Goal: Task Accomplishment & Management: Manage account settings

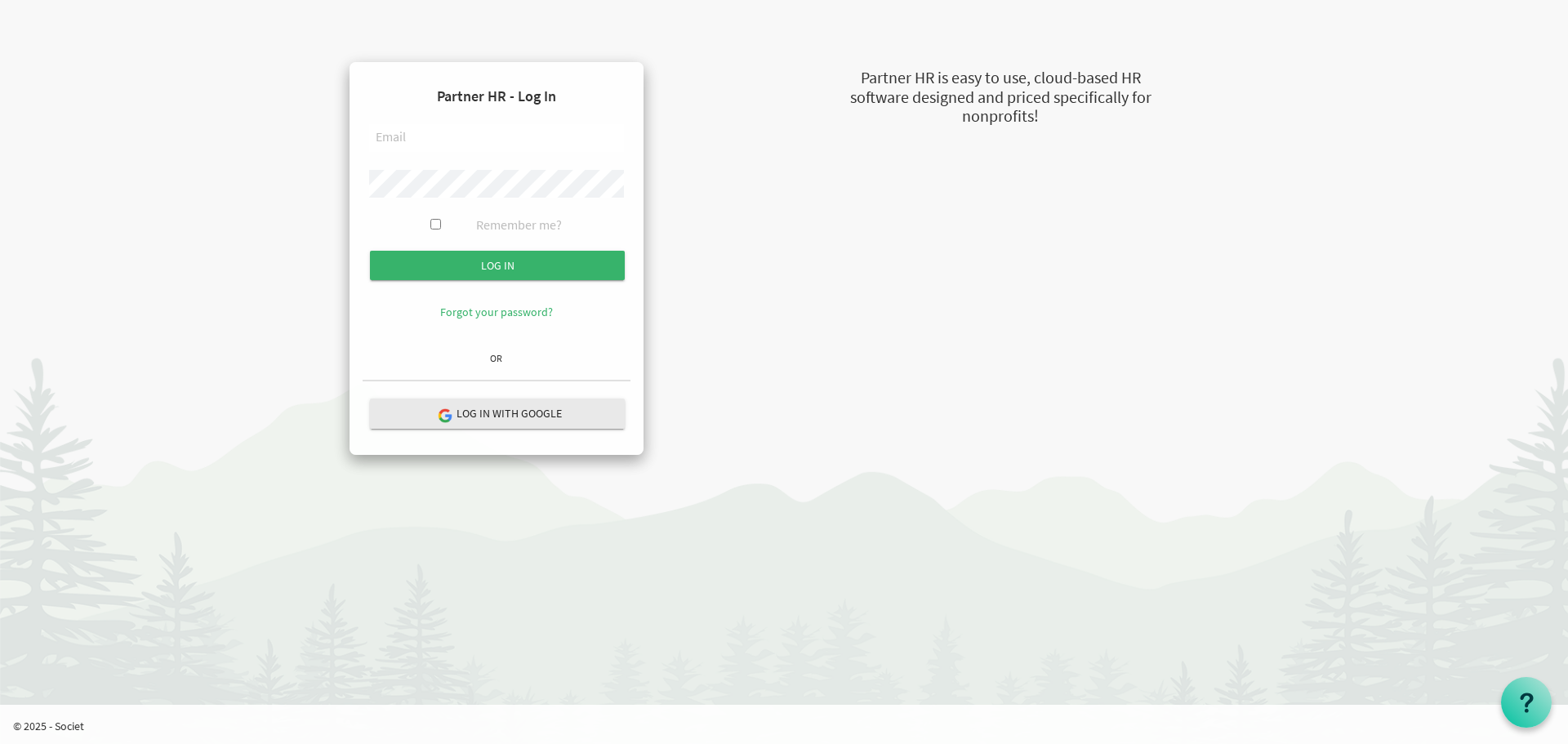
click at [447, 132] on input "text" at bounding box center [497, 138] width 255 height 28
type input "[EMAIL_ADDRESS][DOMAIN_NAME]"
click at [427, 134] on input "text" at bounding box center [497, 138] width 255 height 28
type input "[EMAIL_ADDRESS][DOMAIN_NAME]"
click at [370, 251] on input "Log in" at bounding box center [498, 266] width 255 height 30
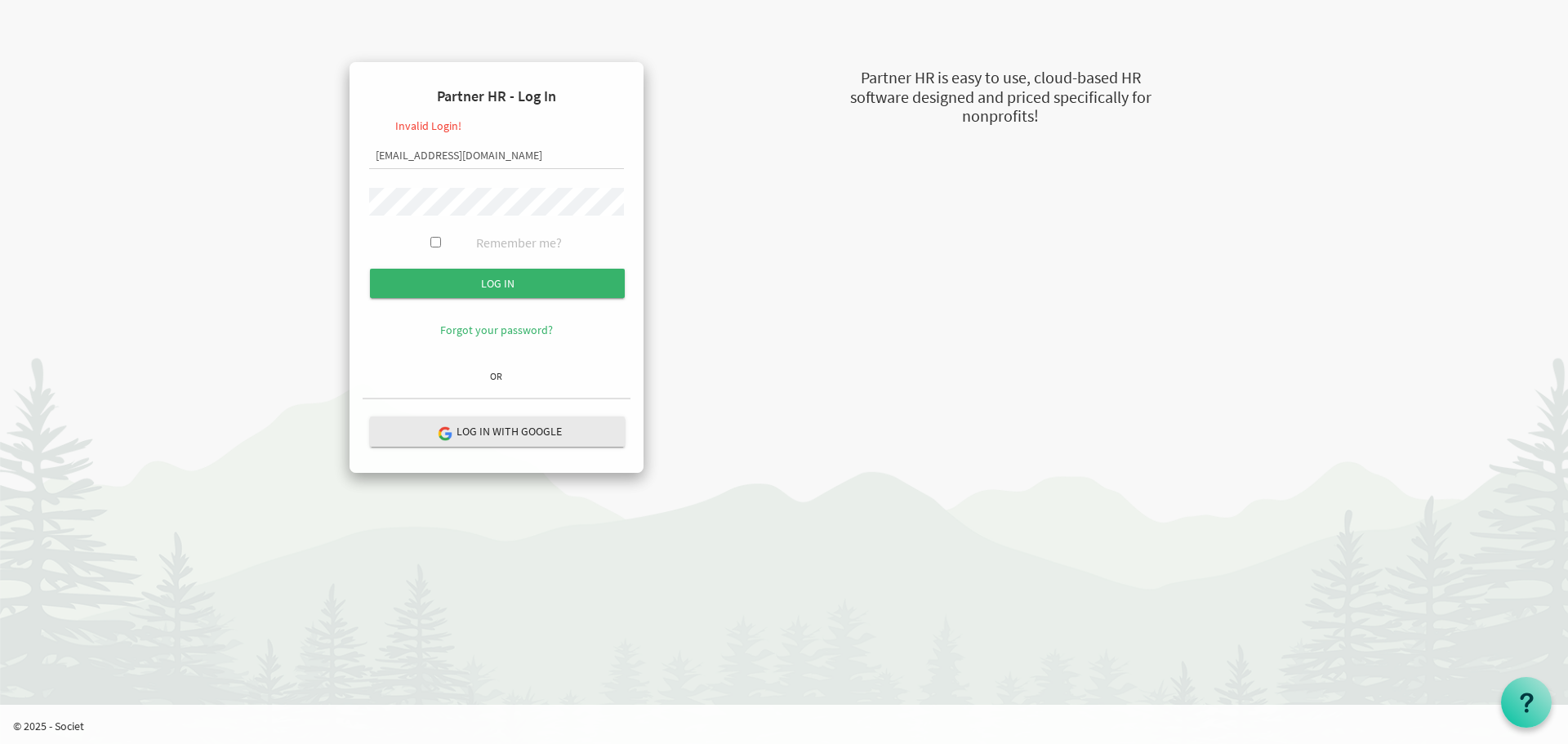
click at [370, 269] on input "Log in" at bounding box center [498, 284] width 255 height 30
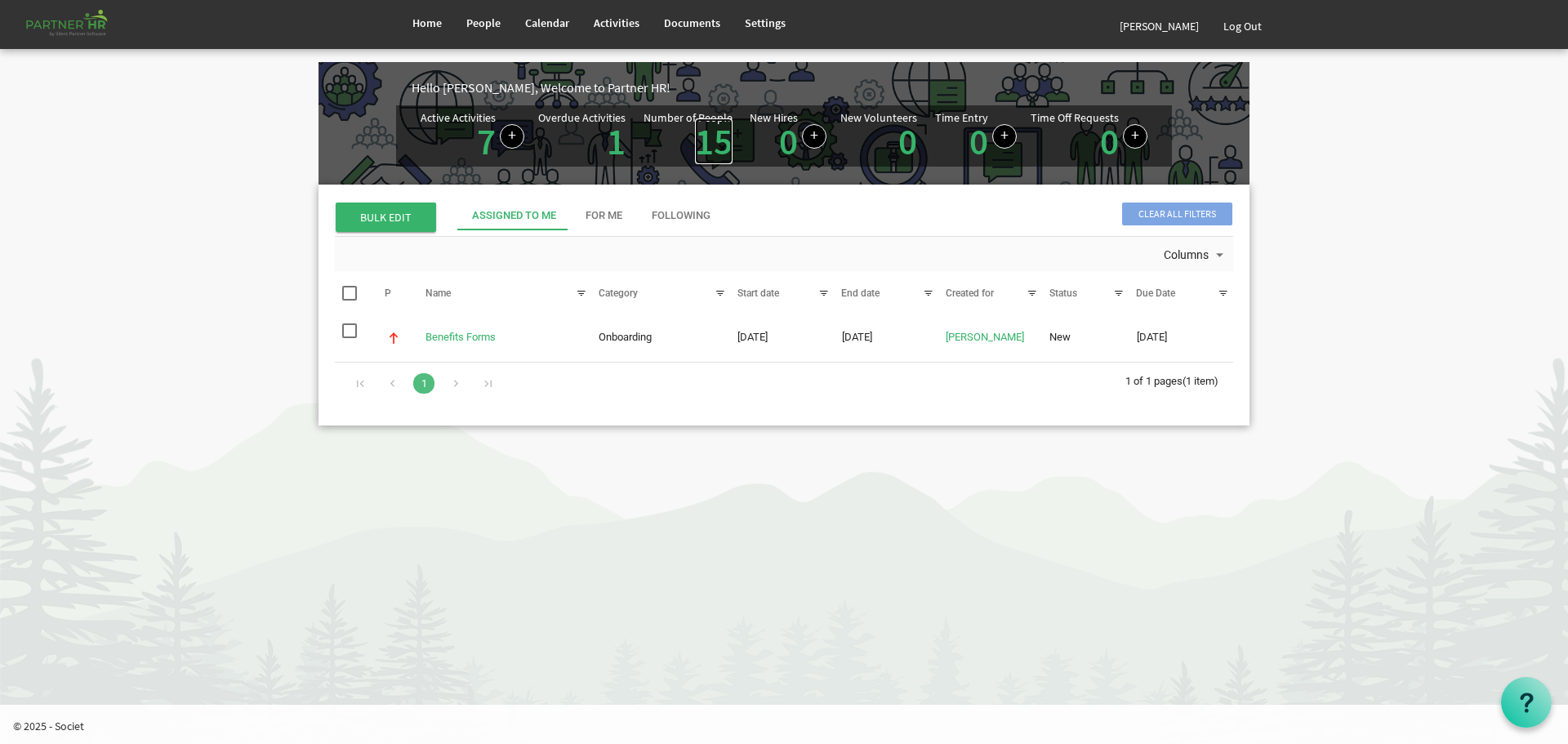
click at [706, 131] on link "15" at bounding box center [713, 141] width 38 height 45
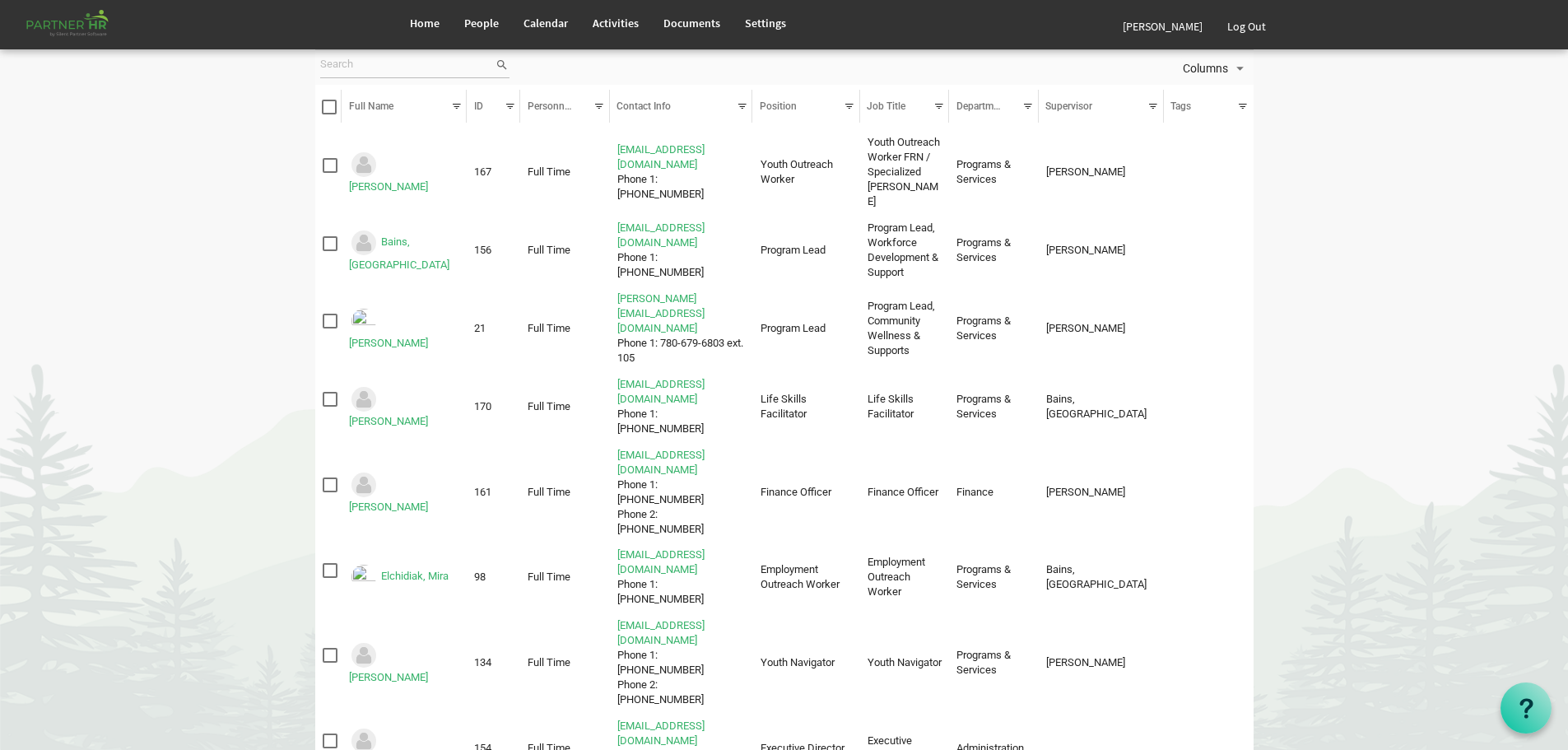
scroll to position [117, 0]
